Goal: Navigation & Orientation: Find specific page/section

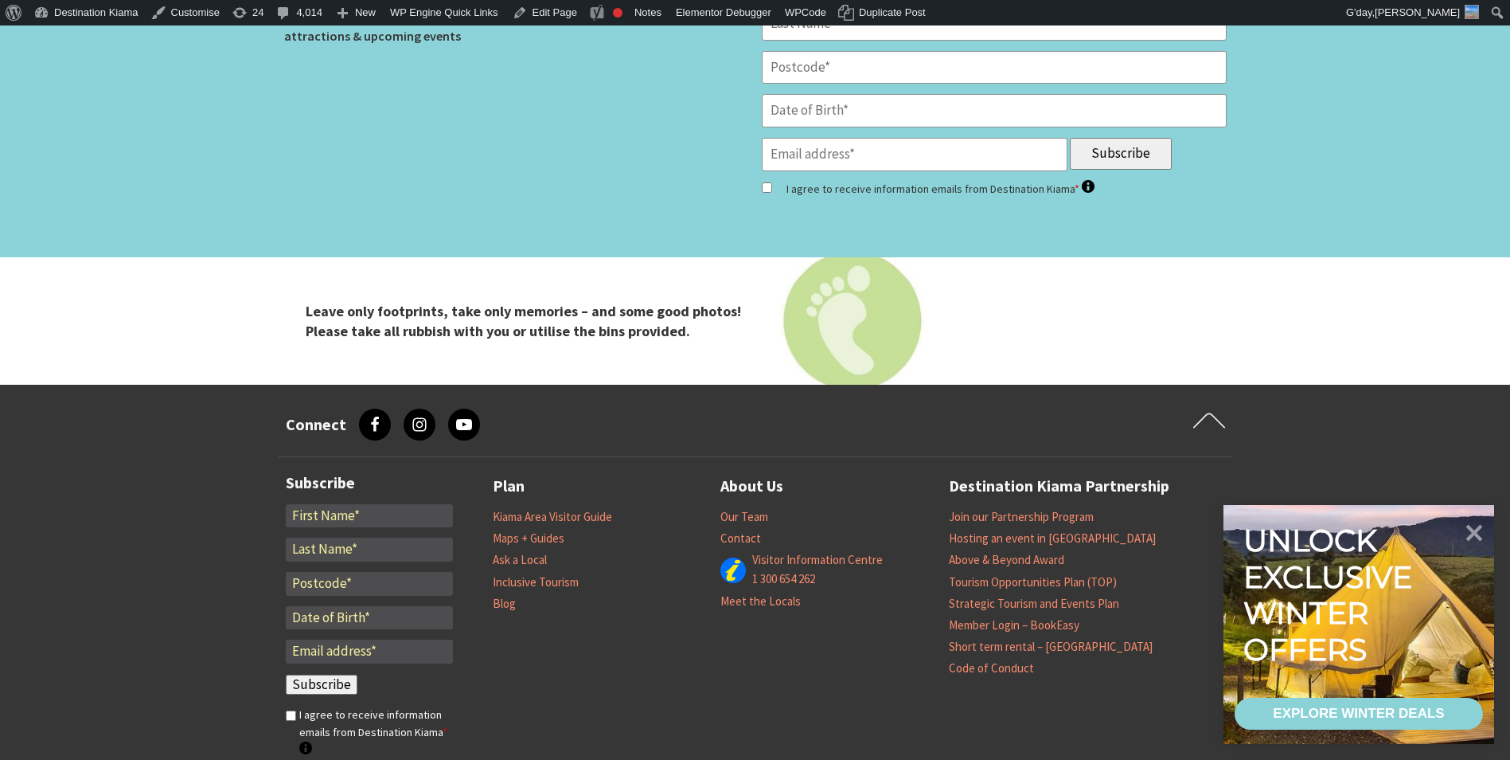
scroll to position [5175, 0]
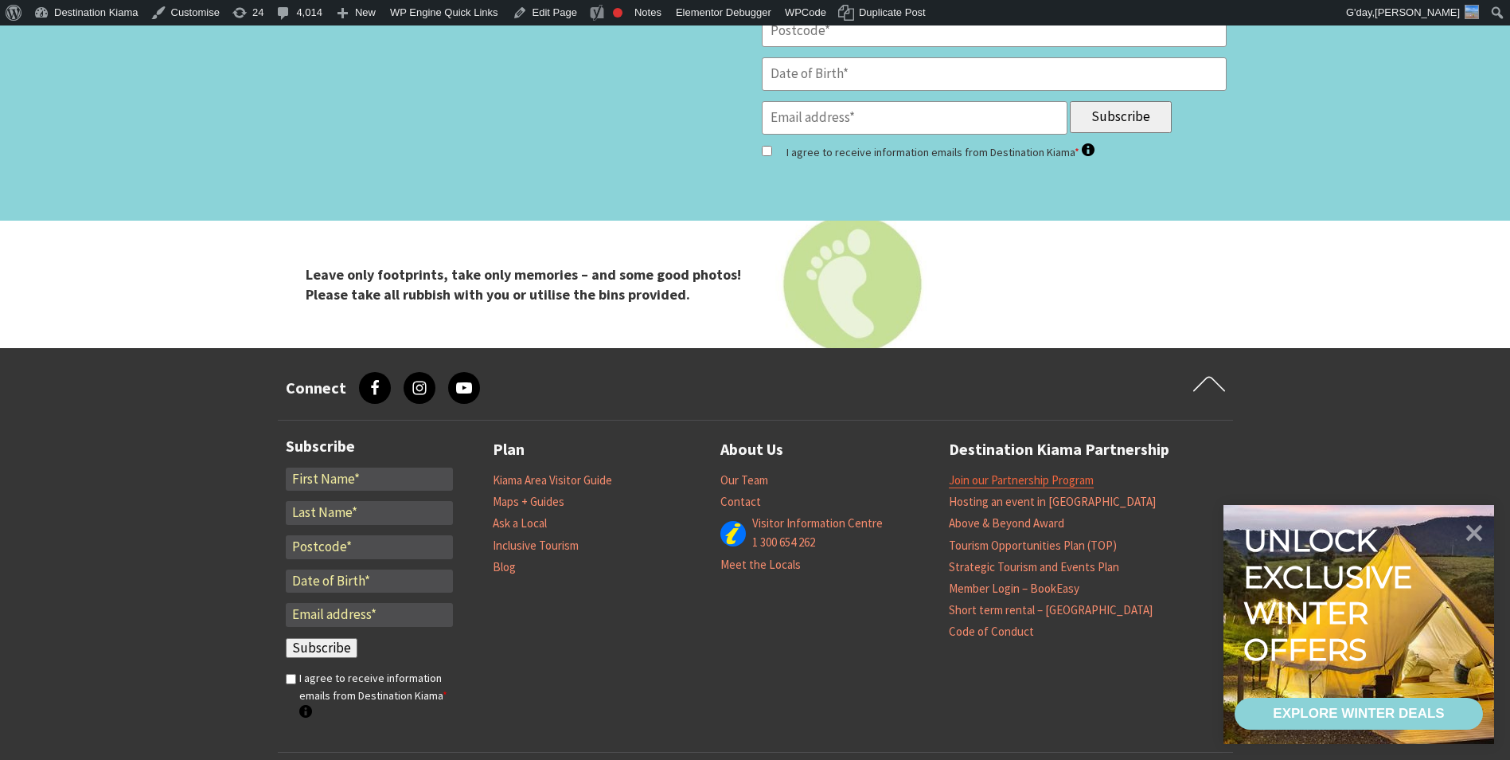
click at [994, 482] on link "Join our Partnership Program" at bounding box center [1021, 480] width 145 height 16
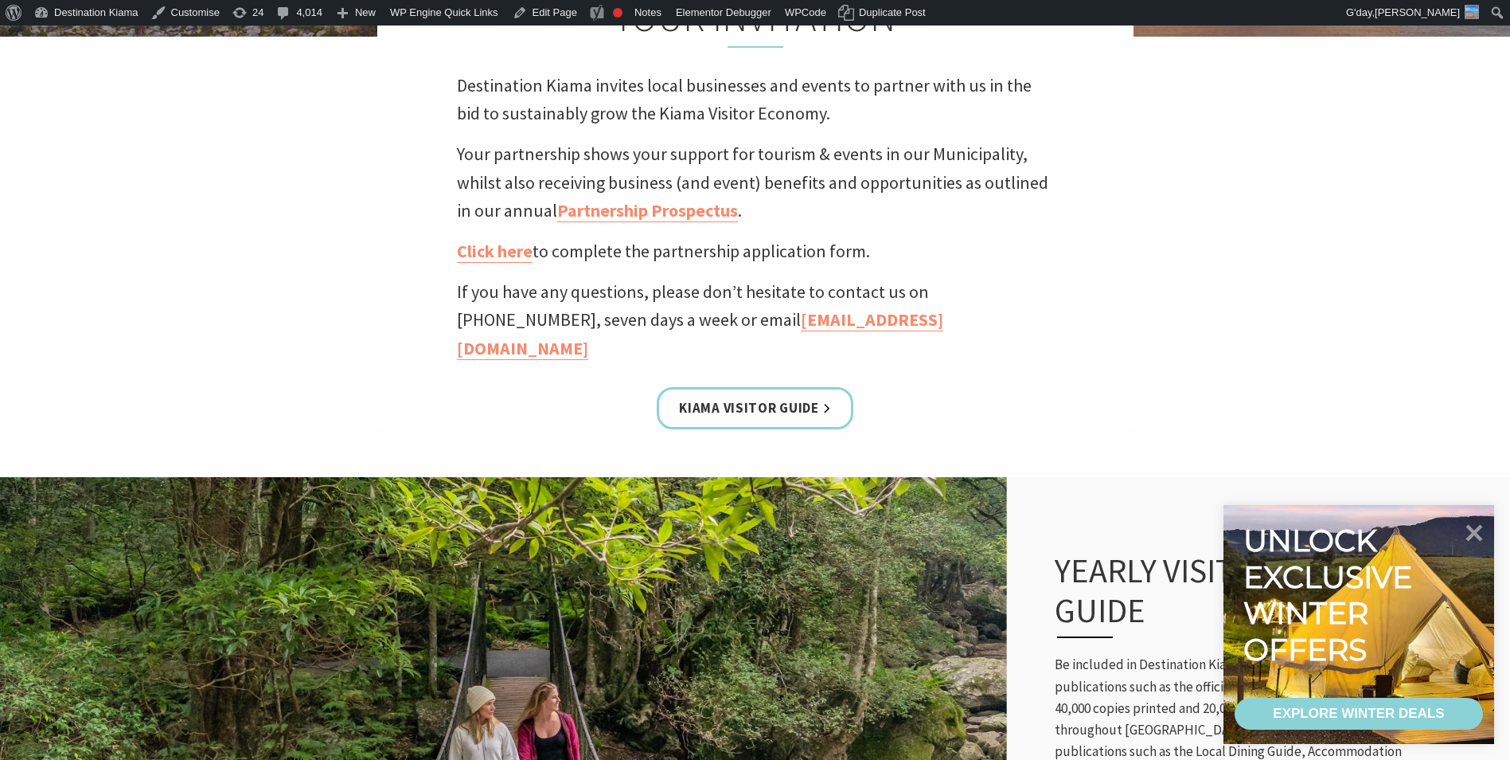
scroll to position [398, 0]
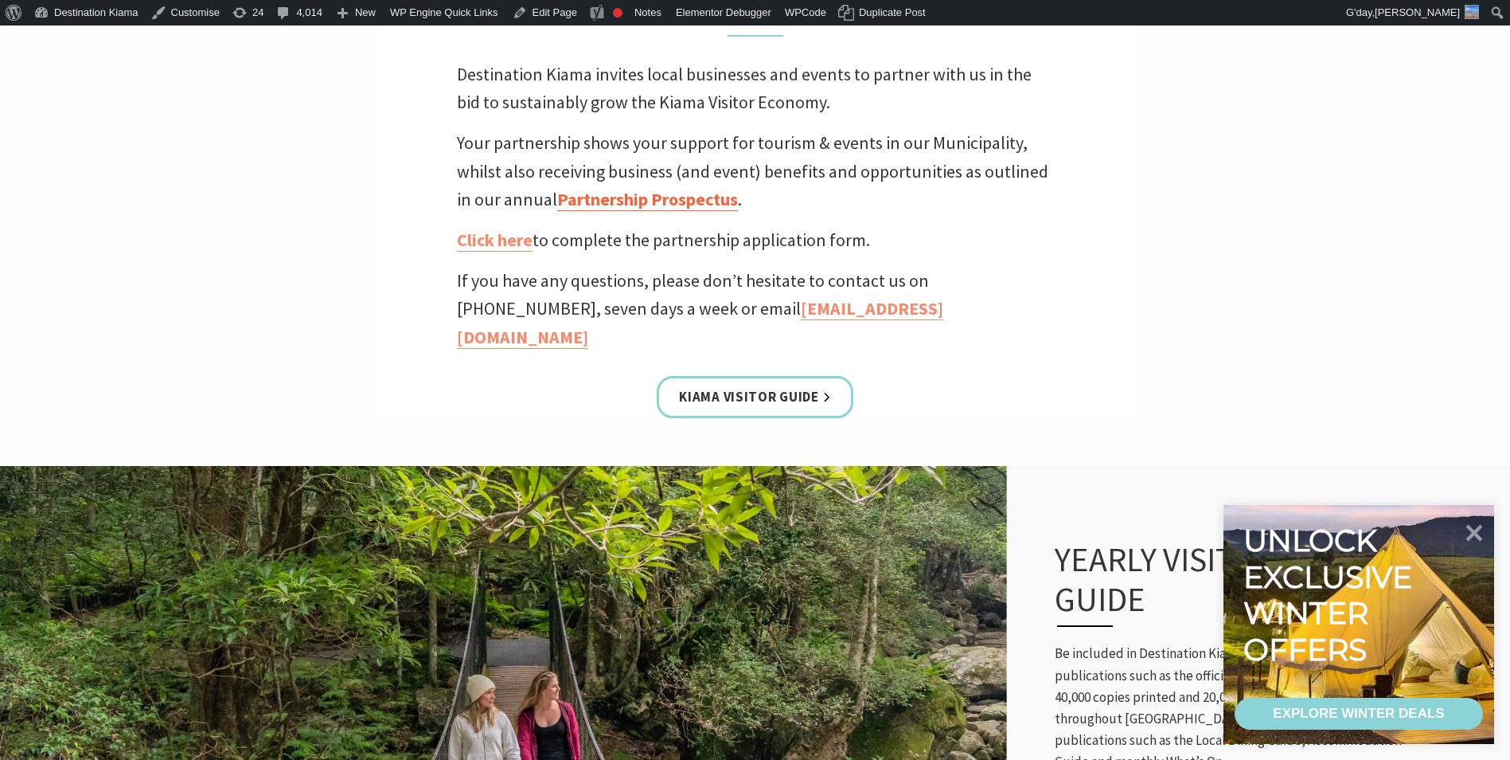
click at [637, 198] on link "Partnership Prospectus" at bounding box center [647, 199] width 181 height 23
click at [506, 240] on link "Click here" at bounding box center [495, 239] width 76 height 23
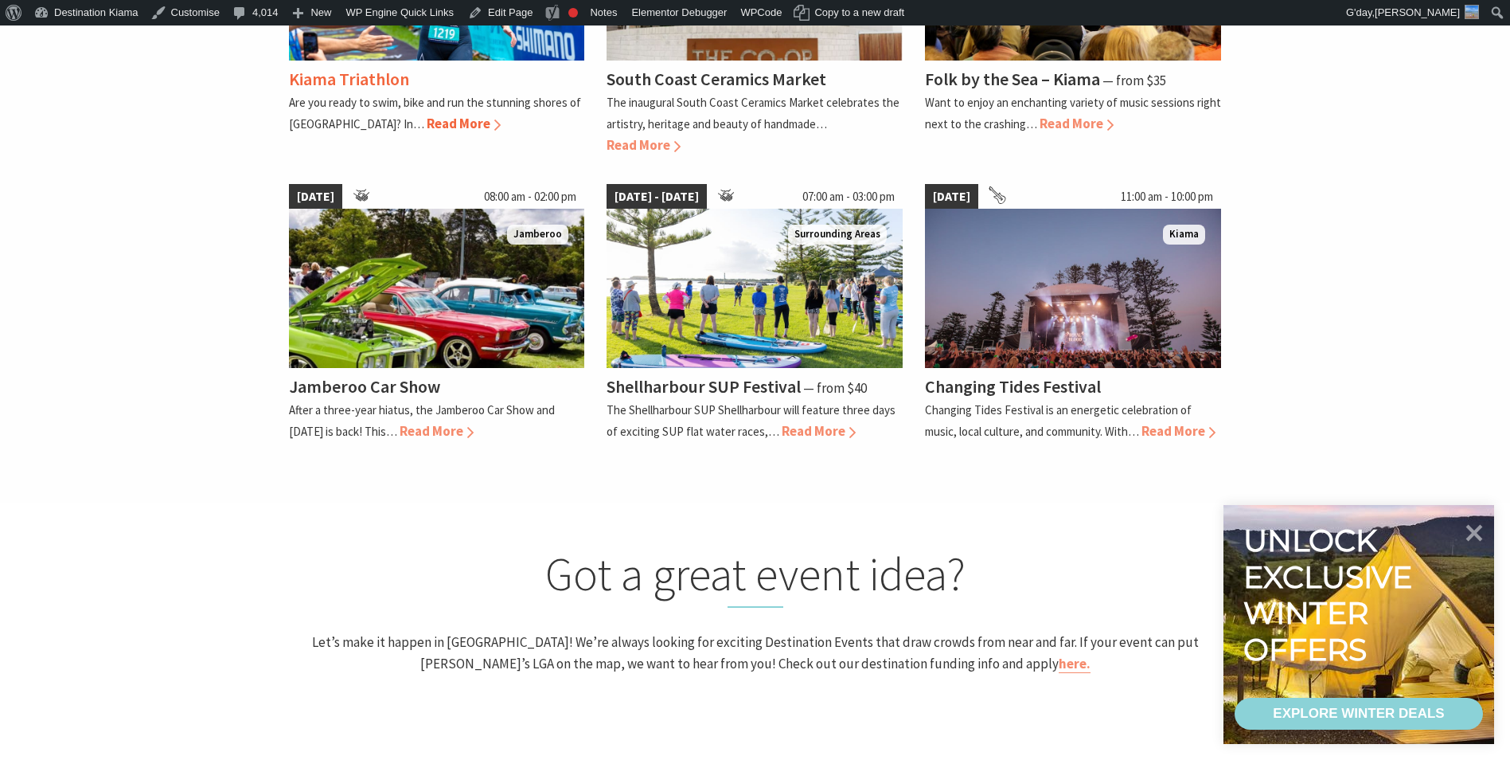
scroll to position [717, 0]
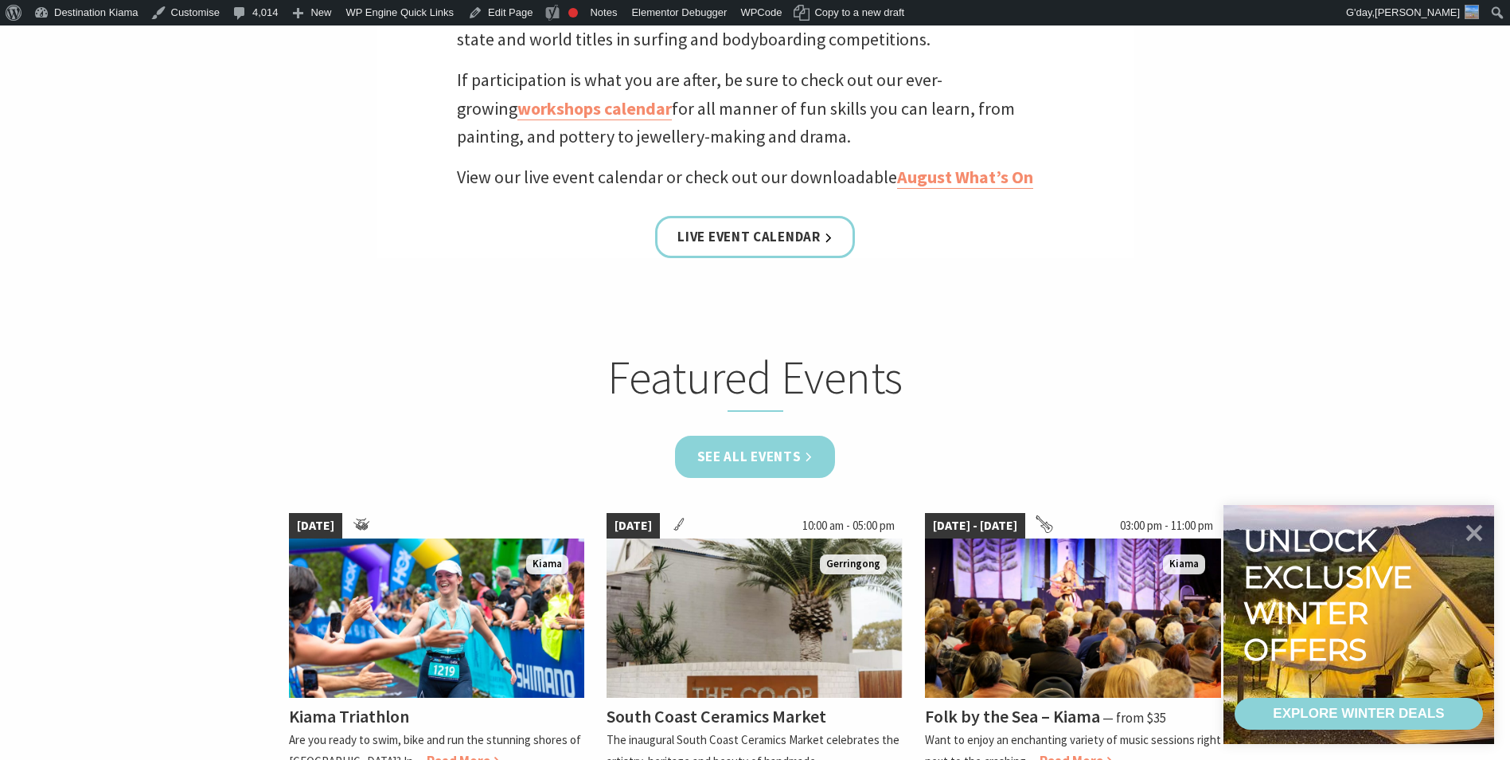
click at [796, 469] on link "See all Events" at bounding box center [755, 456] width 161 height 42
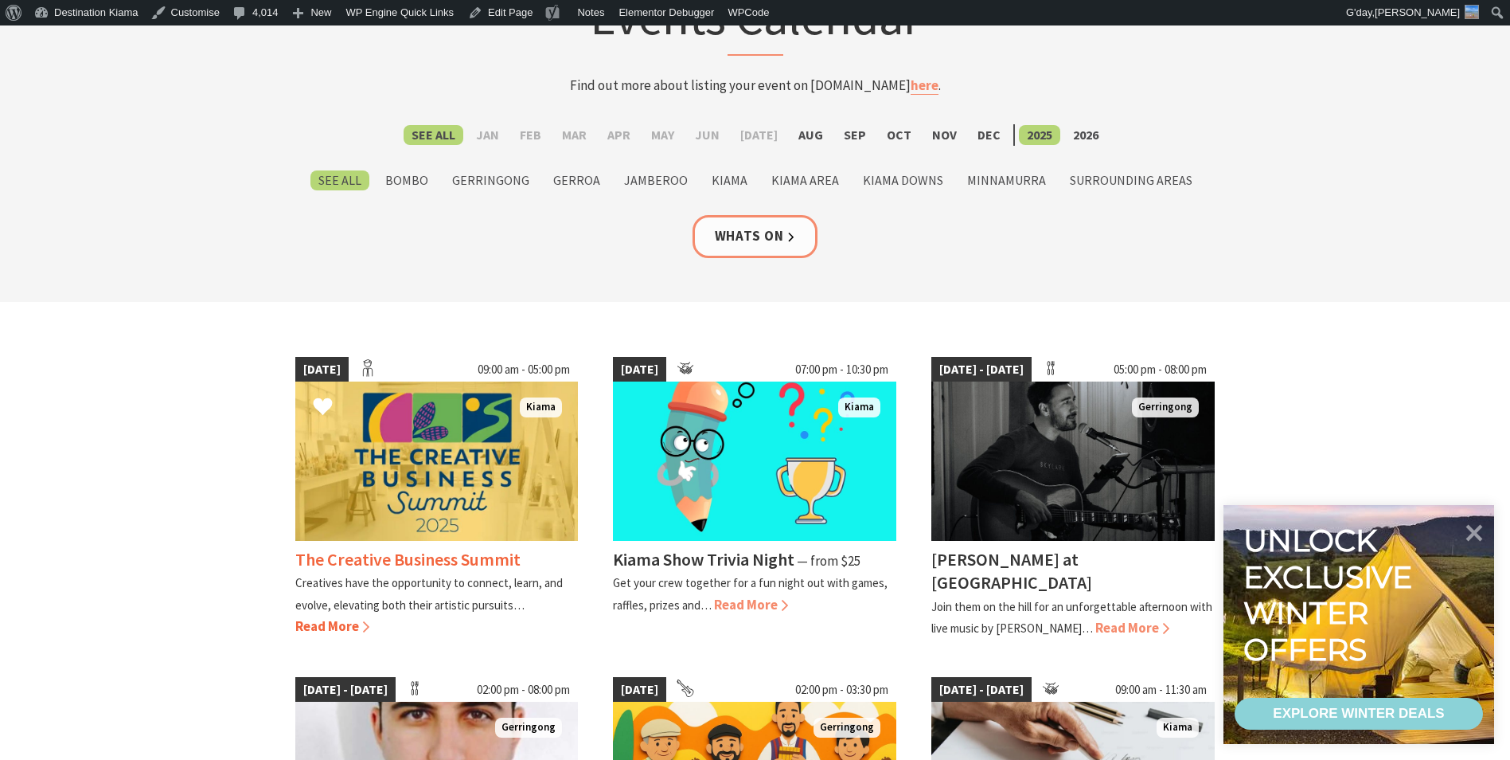
scroll to position [478, 0]
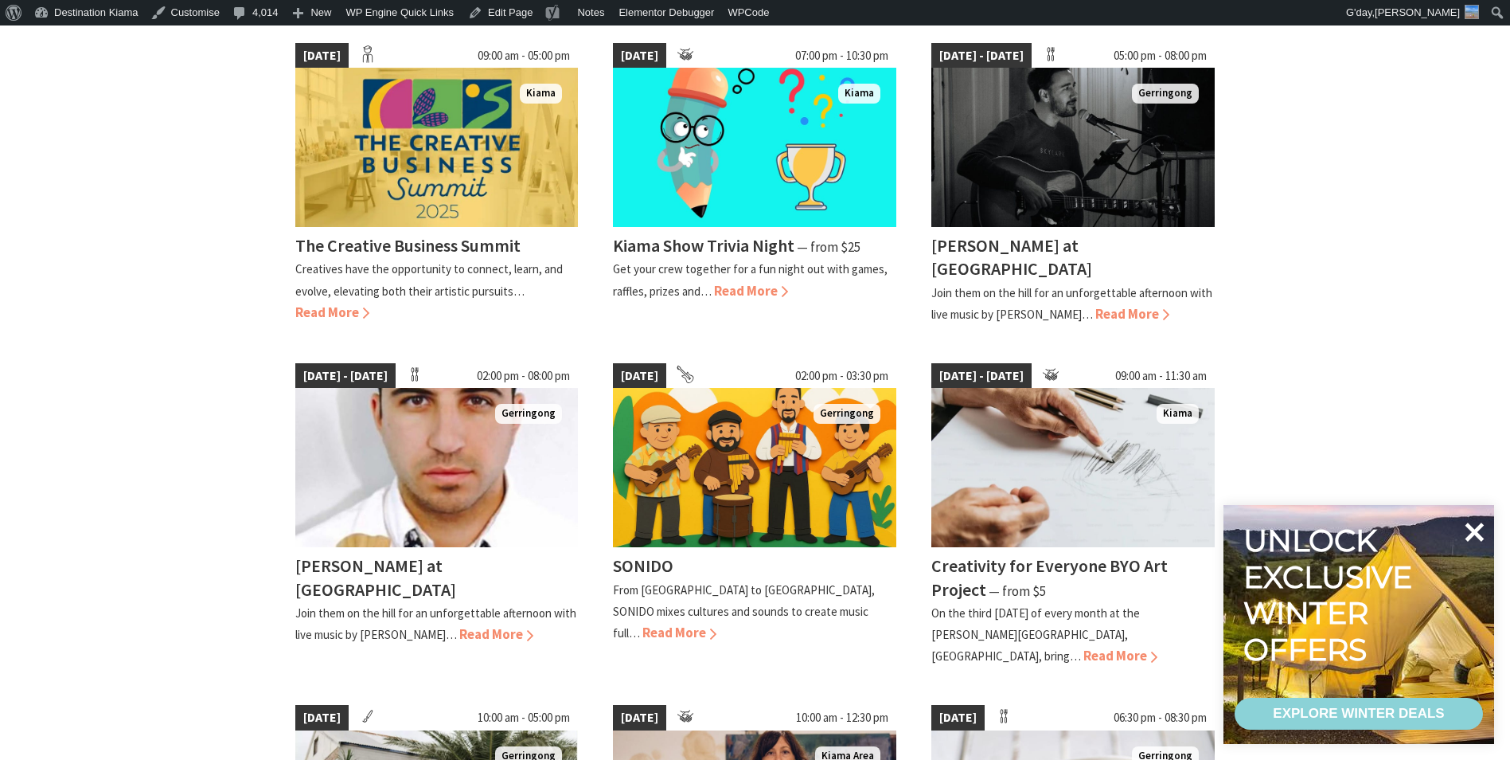
click at [1467, 537] on icon at bounding box center [1474, 532] width 38 height 38
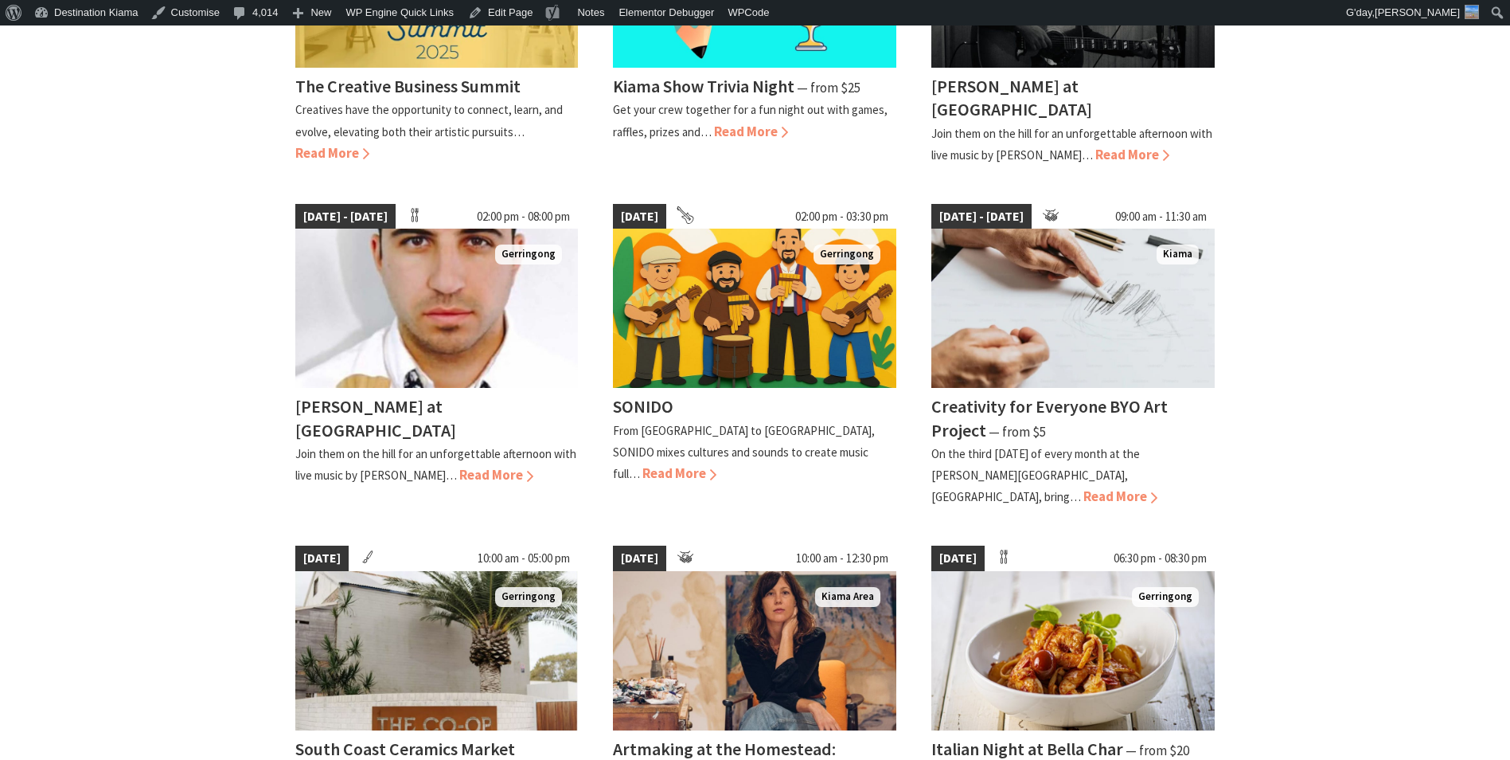
scroll to position [0, 0]
